Goal: Task Accomplishment & Management: Manage account settings

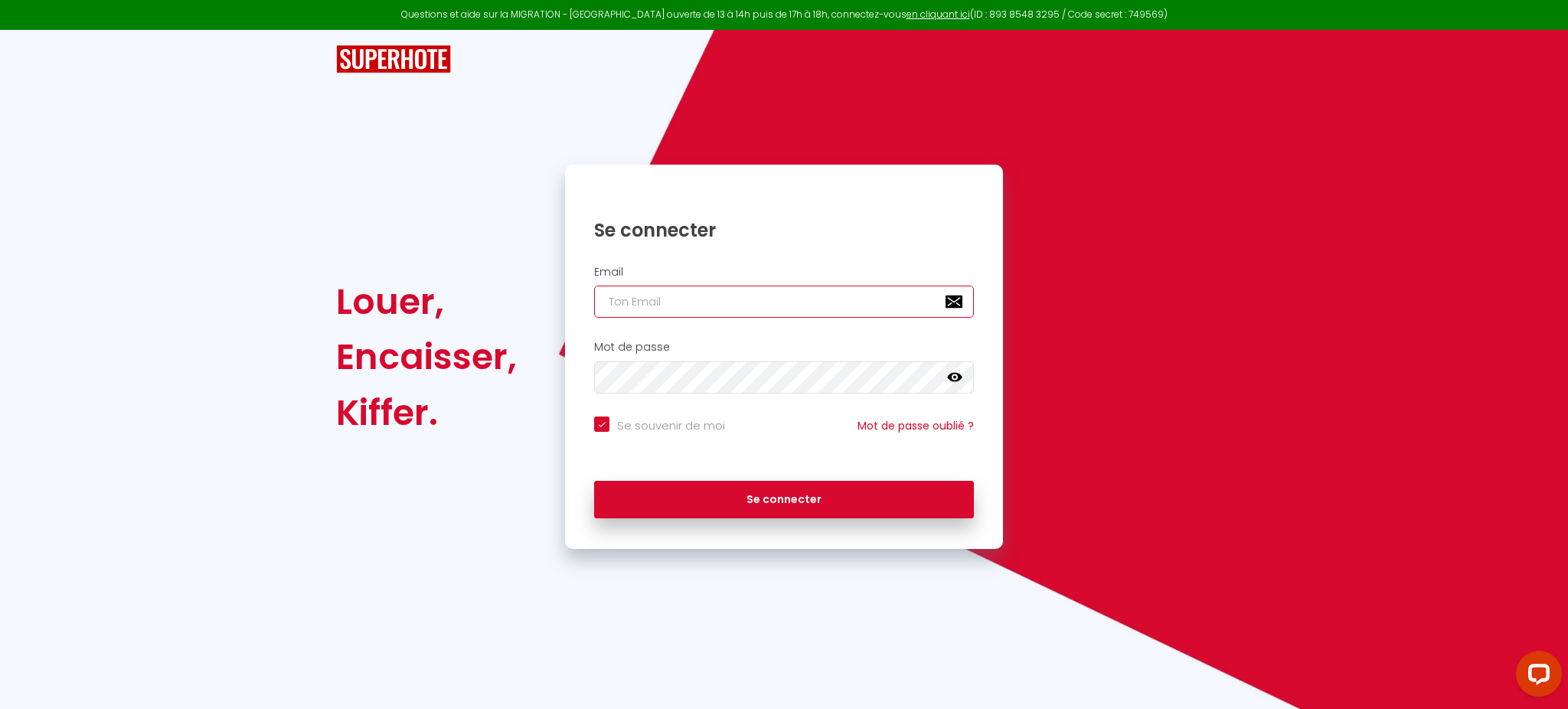
type input "[PERSON_NAME][EMAIL_ADDRESS][DOMAIN_NAME]"
checkbox input "true"
click at [755, 312] on input "[PERSON_NAME][EMAIL_ADDRESS][DOMAIN_NAME]" at bounding box center [784, 302] width 380 height 32
paste input "[EMAIL_ADDRESS][DOMAIN_NAME]"
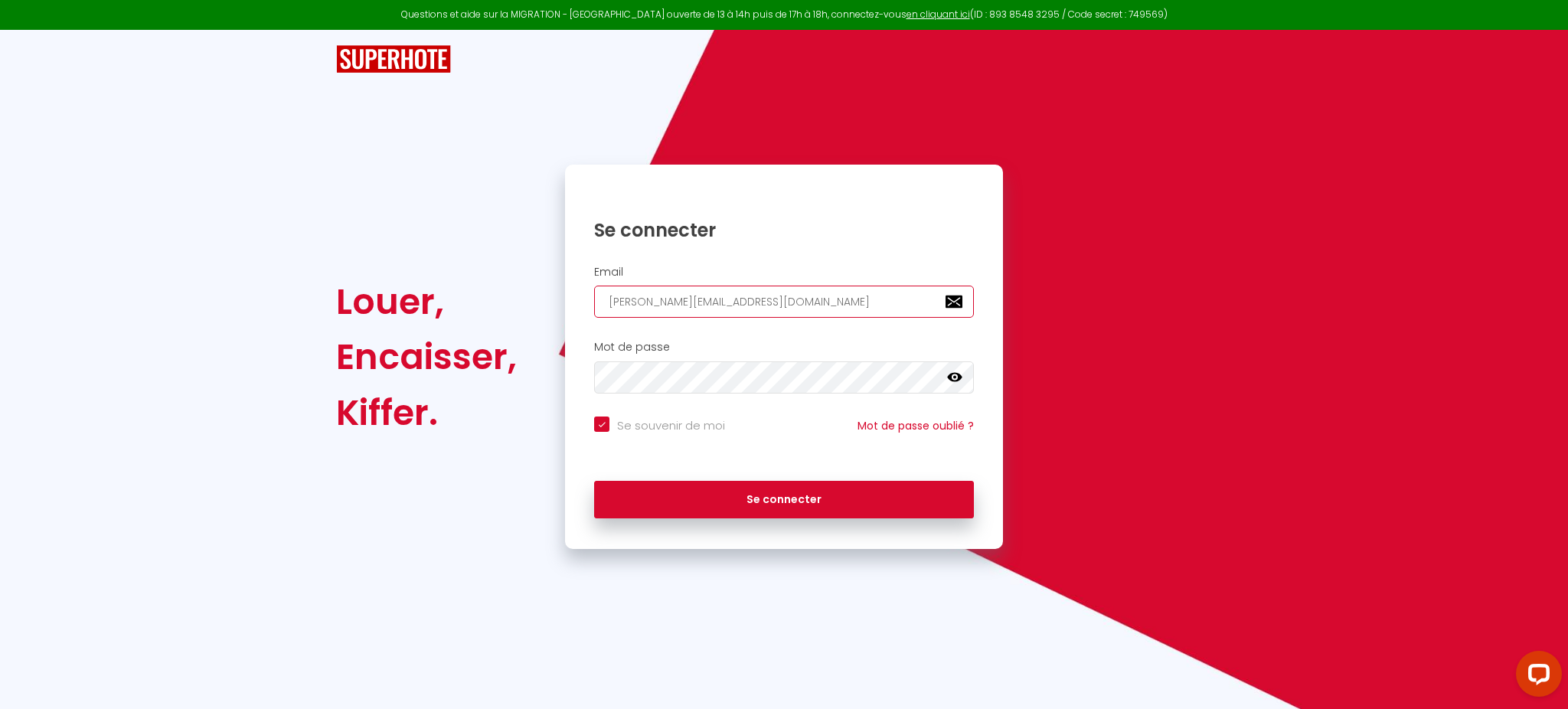
type input "[EMAIL_ADDRESS][DOMAIN_NAME]"
checkbox input "true"
click at [755, 312] on input "[EMAIL_ADDRESS][DOMAIN_NAME]" at bounding box center [784, 302] width 380 height 32
type input "[EMAIL_ADDRESS][DOMAIN_NAME]"
click at [595, 481] on button "Se connecter" at bounding box center [784, 500] width 380 height 39
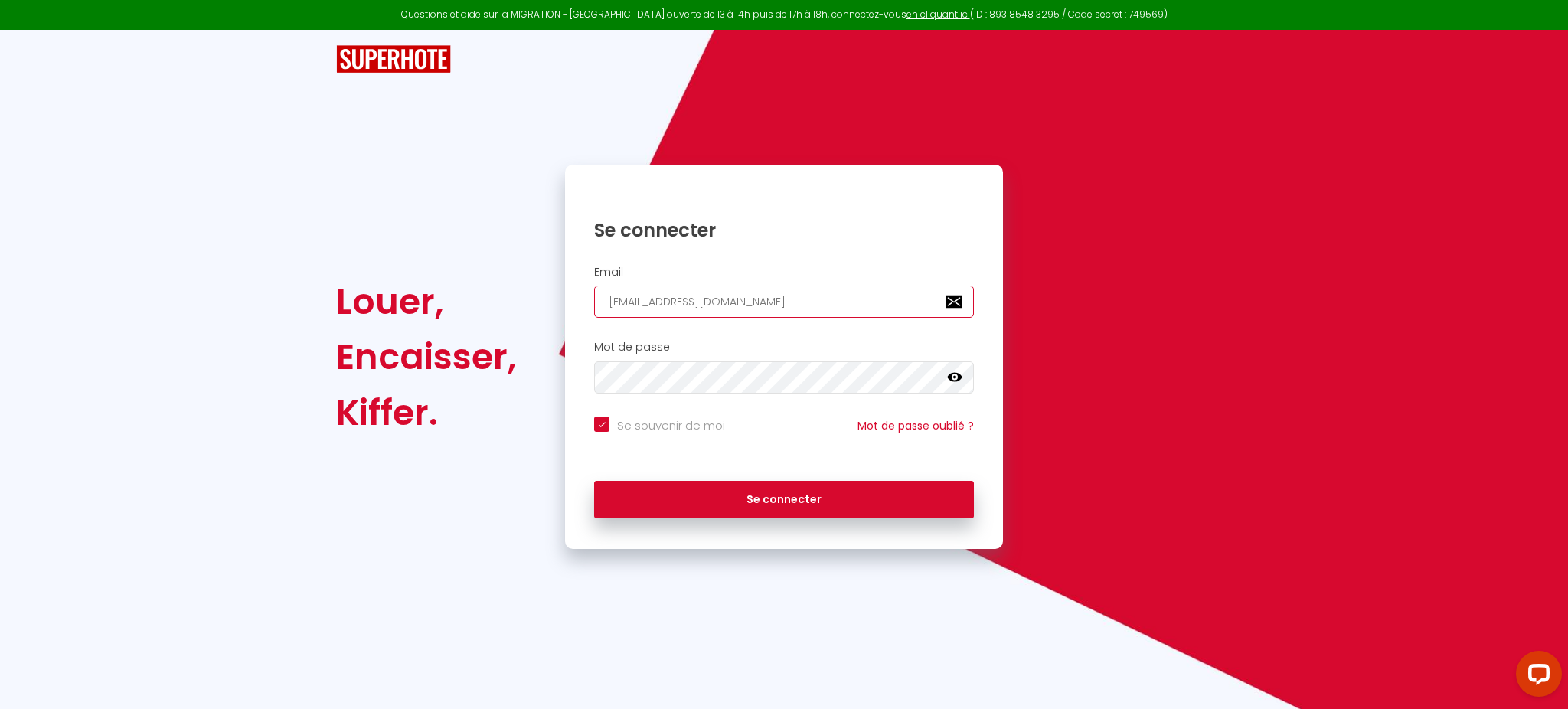
checkbox input "true"
